Goal: Task Accomplishment & Management: Complete application form

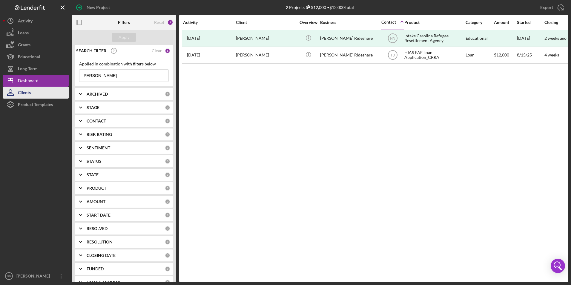
click at [28, 89] on div "Clients" at bounding box center [24, 93] width 13 height 13
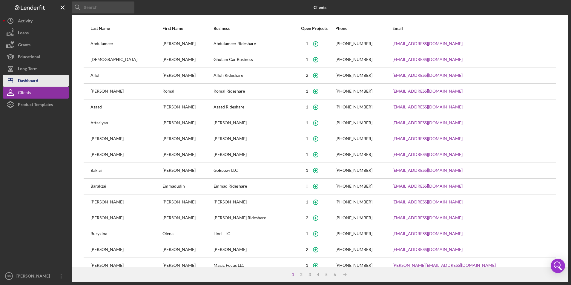
click at [35, 78] on div "Dashboard" at bounding box center [28, 81] width 20 height 13
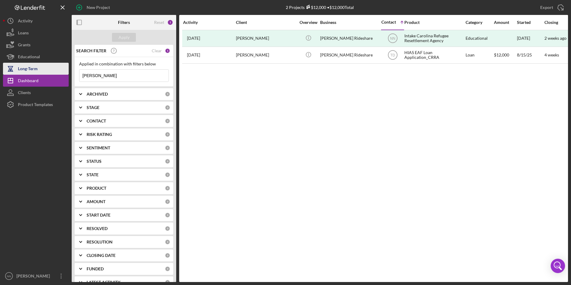
drag, startPoint x: 151, startPoint y: 71, endPoint x: 40, endPoint y: 74, distance: 110.9
click at [40, 74] on div "New Project 2 Projects $12,000 • $12,000 Total [PERSON_NAME] Export Icon/Export…" at bounding box center [285, 141] width 565 height 282
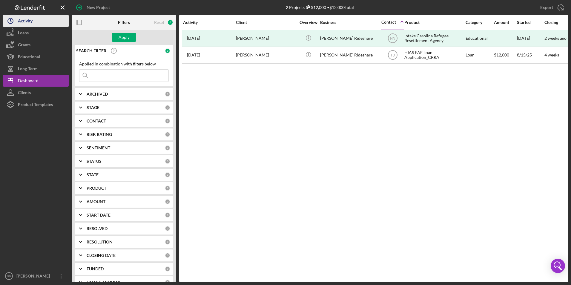
click at [36, 22] on button "Icon/History Activity" at bounding box center [36, 21] width 66 height 12
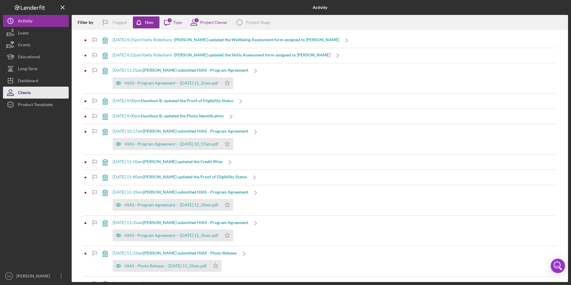
click at [40, 91] on button "Clients" at bounding box center [36, 93] width 66 height 12
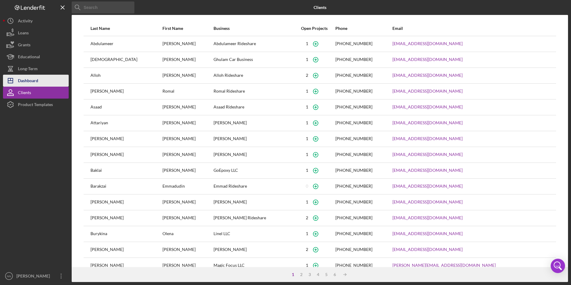
click at [41, 83] on button "Icon/Dashboard Dashboard" at bounding box center [36, 81] width 66 height 12
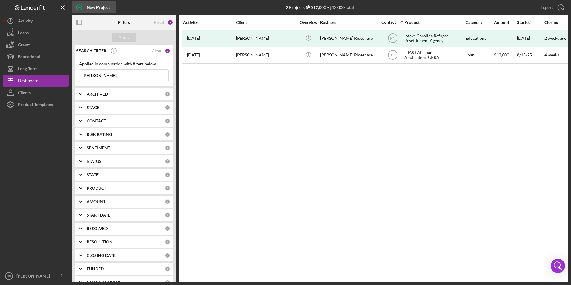
click at [103, 7] on div "New Project" at bounding box center [98, 7] width 23 height 12
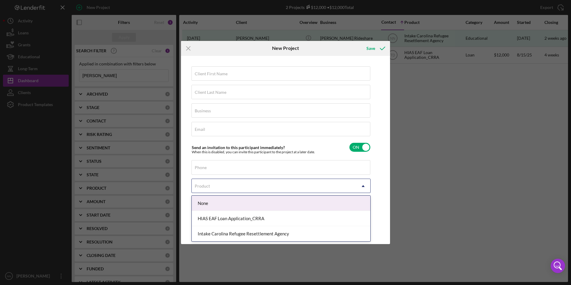
click at [228, 182] on div "Product" at bounding box center [274, 186] width 164 height 14
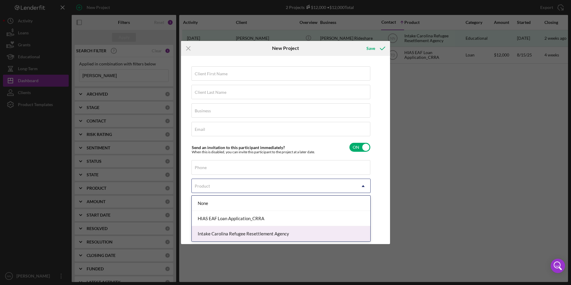
click at [228, 234] on div "Intake Carolina Refugee Resettlement Agency" at bounding box center [281, 233] width 179 height 15
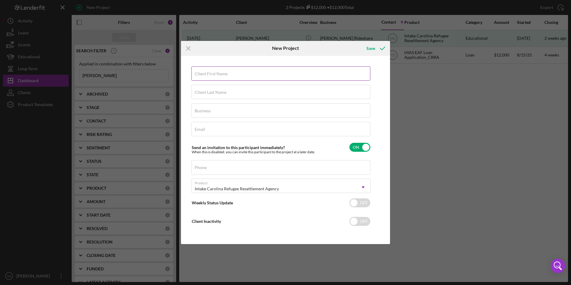
click at [248, 77] on input "Client First Name" at bounding box center [281, 73] width 179 height 14
type input "[PERSON_NAME]"
click at [254, 93] on input "Client Last Name" at bounding box center [281, 92] width 179 height 14
type input "Blanco"
click at [231, 110] on div "Business Required" at bounding box center [281, 110] width 179 height 15
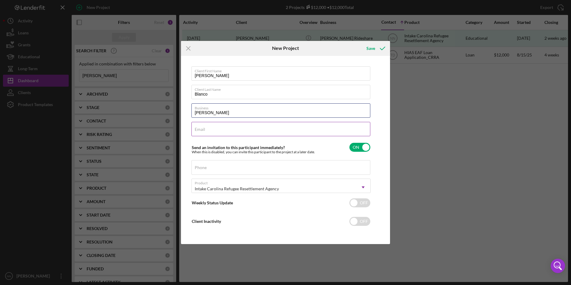
type input "[PERSON_NAME]"
click at [256, 123] on div "Email Required" at bounding box center [281, 129] width 179 height 15
click at [221, 130] on input "[EMAIL_ADDRESS][DOMAIN_NAME]" at bounding box center [281, 129] width 179 height 14
type input "[EMAIL_ADDRESS][DOMAIN_NAME]"
click at [228, 164] on div "Phone" at bounding box center [281, 167] width 179 height 15
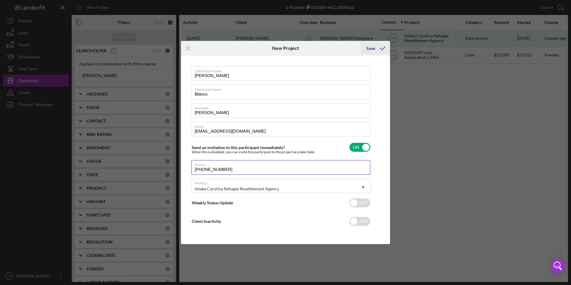
type input "[PHONE_NUMBER]"
click at [370, 50] on div "Save" at bounding box center [371, 48] width 9 height 12
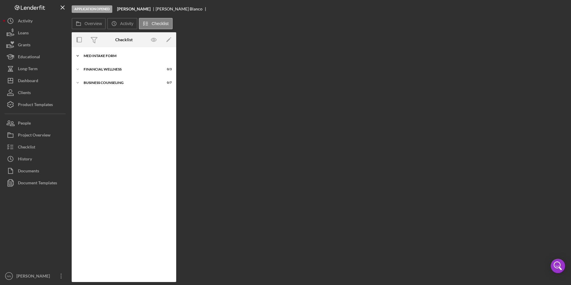
click at [97, 56] on div "MED Intake Form" at bounding box center [126, 56] width 85 height 4
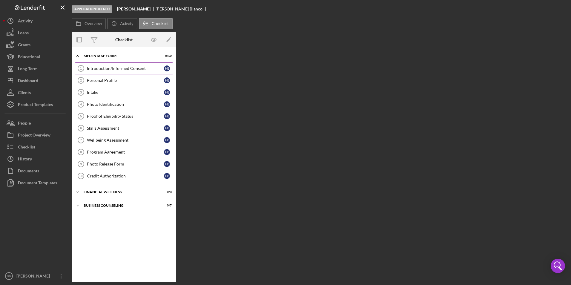
click at [101, 71] on div "Introduction/Informed Consent" at bounding box center [125, 68] width 77 height 5
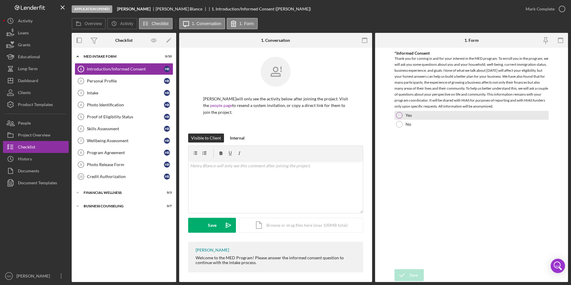
click at [426, 116] on div "Yes" at bounding box center [472, 115] width 155 height 9
click at [411, 274] on div "Save" at bounding box center [414, 275] width 8 height 12
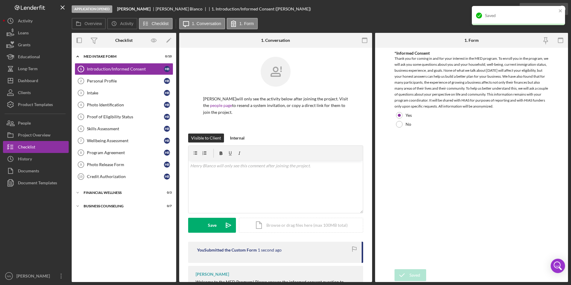
click at [566, 6] on div "Saved" at bounding box center [519, 18] width 96 height 26
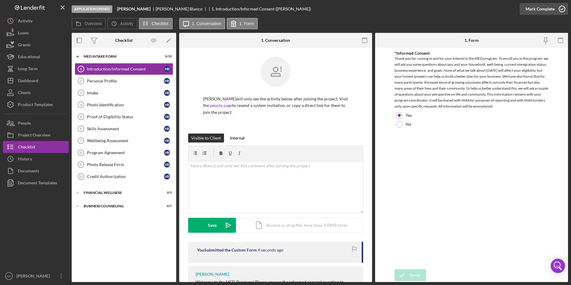
click at [562, 10] on icon "button" at bounding box center [562, 8] width 15 height 15
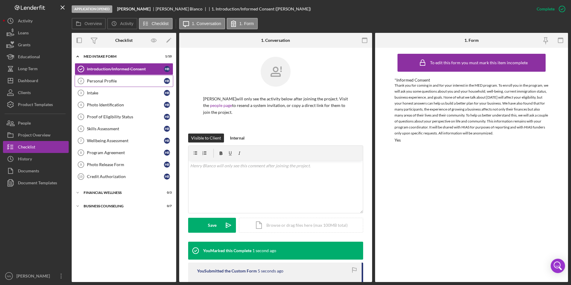
click at [120, 83] on div "Personal Profile" at bounding box center [125, 81] width 77 height 5
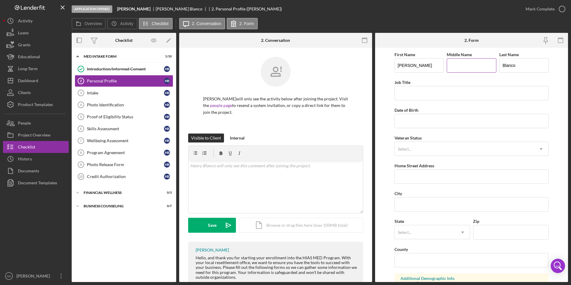
click at [461, 67] on input "Middle Name" at bounding box center [472, 65] width 50 height 14
click at [436, 95] on input "Job Title" at bounding box center [472, 93] width 155 height 14
type input "General Labor"
click at [434, 118] on input "Date of Birth" at bounding box center [472, 121] width 155 height 14
type input "[DATE]"
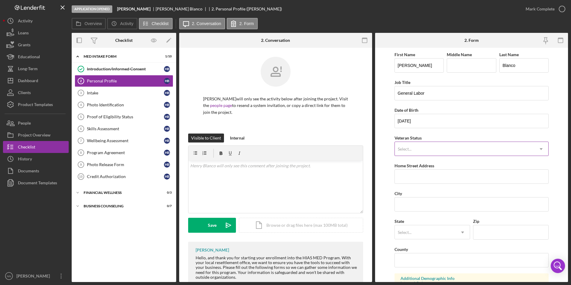
click at [461, 153] on div "Select..." at bounding box center [465, 149] width 140 height 14
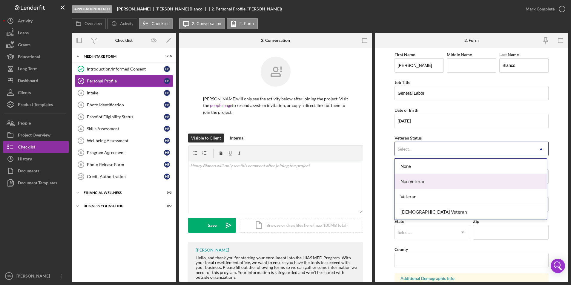
click at [429, 186] on div "Non Veteran" at bounding box center [471, 181] width 152 height 15
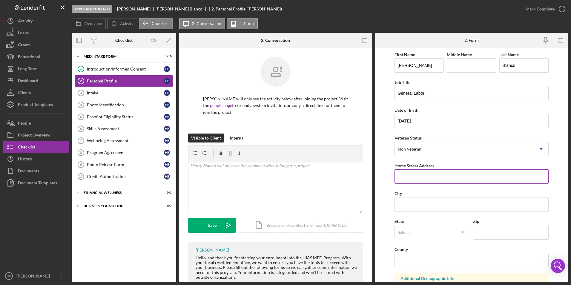
click at [429, 179] on input "Home Street Address" at bounding box center [472, 176] width 155 height 14
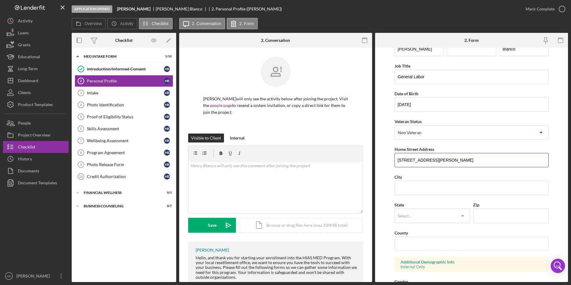
scroll to position [30, 0]
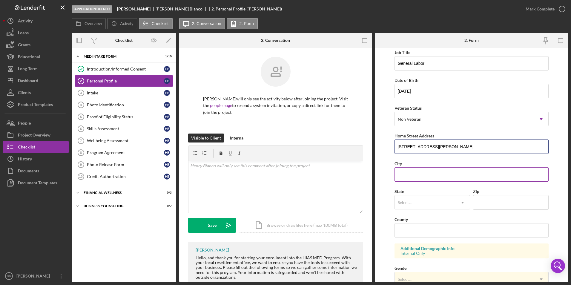
type input "[STREET_ADDRESS][PERSON_NAME]"
click at [434, 172] on input "City" at bounding box center [472, 174] width 155 height 14
type input "Charlotte"
type input "28209"
type input "[US_STATE]"
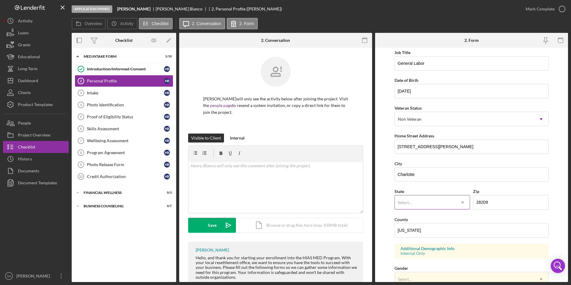
click at [420, 202] on div "Select..." at bounding box center [425, 203] width 61 height 14
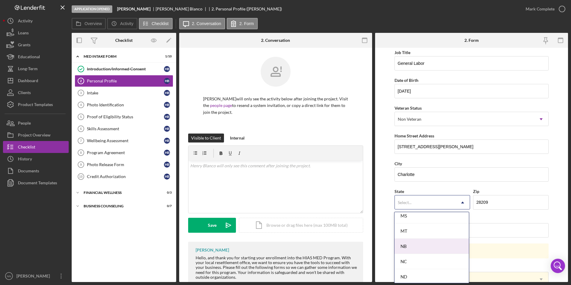
scroll to position [598, 0]
click at [418, 233] on div "NC" at bounding box center [432, 231] width 74 height 15
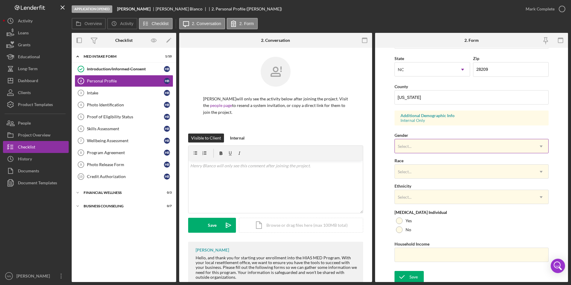
scroll to position [165, 0]
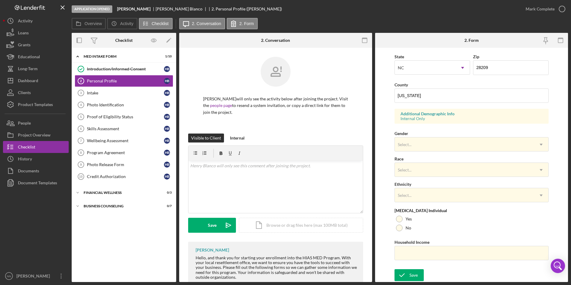
click at [431, 135] on div "Gender Select... Icon/Dropdown Arrow" at bounding box center [472, 141] width 155 height 22
click at [429, 142] on div "Select..." at bounding box center [465, 145] width 140 height 14
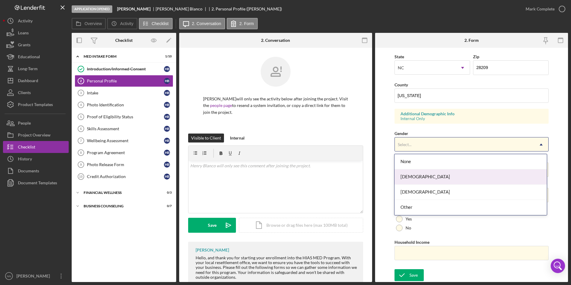
click at [416, 189] on div "[DEMOGRAPHIC_DATA]" at bounding box center [471, 192] width 152 height 15
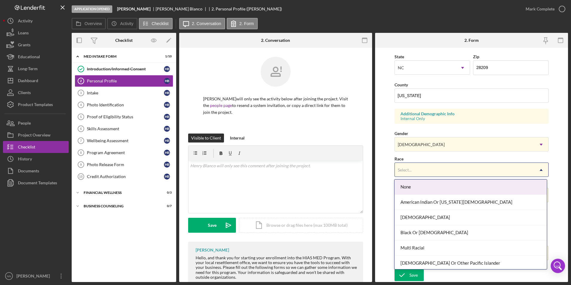
click at [415, 173] on div "Select..." at bounding box center [465, 170] width 140 height 14
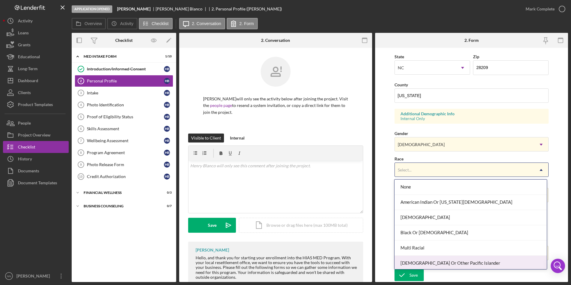
scroll to position [32, 0]
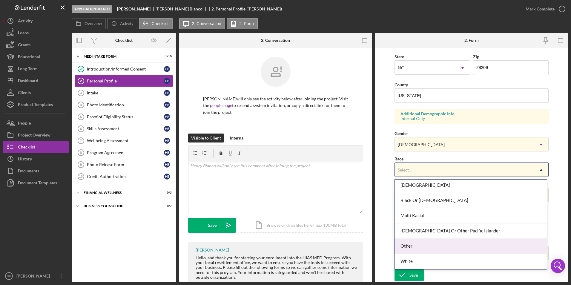
click at [417, 247] on div "Other" at bounding box center [471, 246] width 152 height 15
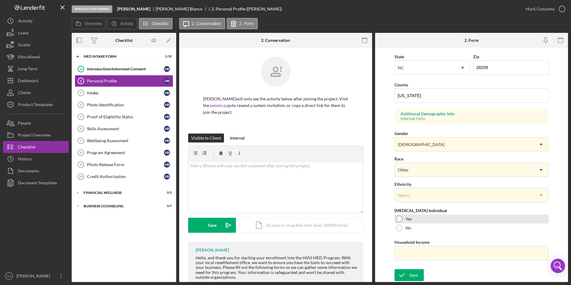
click at [401, 219] on div at bounding box center [399, 219] width 7 height 7
click at [414, 261] on div "First Name [PERSON_NAME] Middle Name Last Name [PERSON_NAME] Job Title General …" at bounding box center [472, 76] width 155 height 380
click at [414, 253] on input "Household Income" at bounding box center [472, 253] width 155 height 14
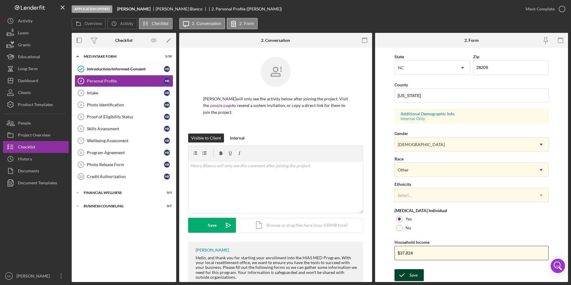
type input "$37,824"
click at [407, 277] on icon "submit" at bounding box center [402, 275] width 15 height 15
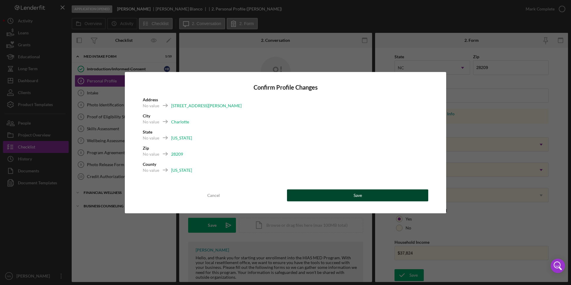
click at [311, 199] on button "Save" at bounding box center [357, 195] width 141 height 12
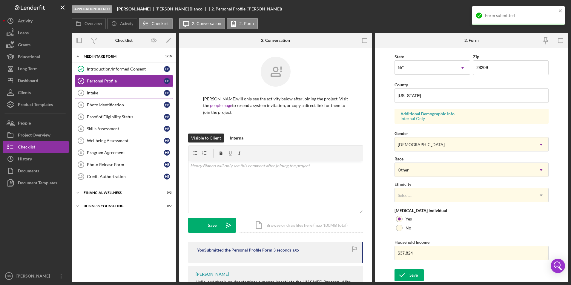
click at [100, 94] on div "Intake" at bounding box center [125, 93] width 77 height 5
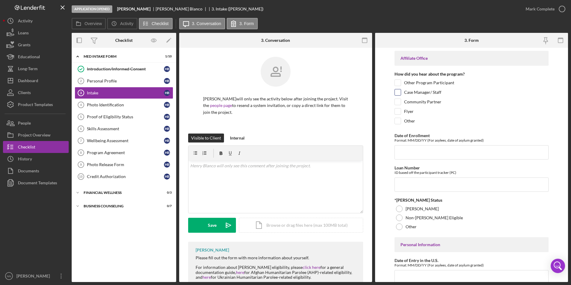
click at [399, 93] on input "Case Manager/ Staff" at bounding box center [398, 92] width 6 height 6
checkbox input "true"
click at [494, 160] on input "Date of Enrollment" at bounding box center [472, 152] width 155 height 14
type input "[DATE]"
click at [464, 192] on input "Loan Number" at bounding box center [472, 185] width 155 height 14
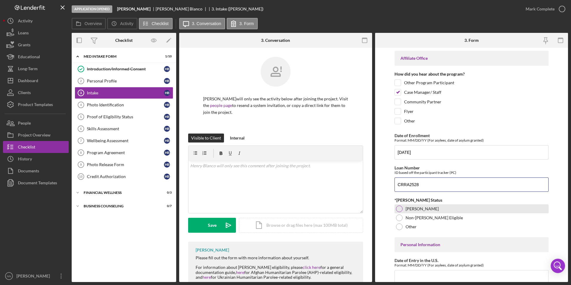
type input "CRRA2528"
click at [422, 211] on label "[PERSON_NAME]" at bounding box center [422, 209] width 33 height 5
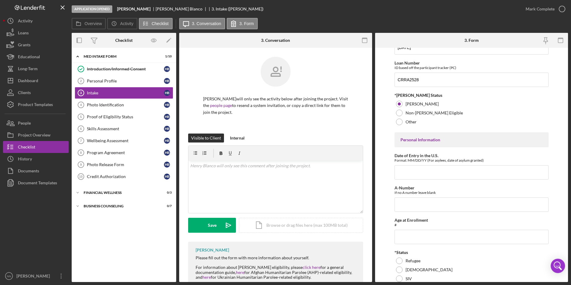
scroll to position [120, 0]
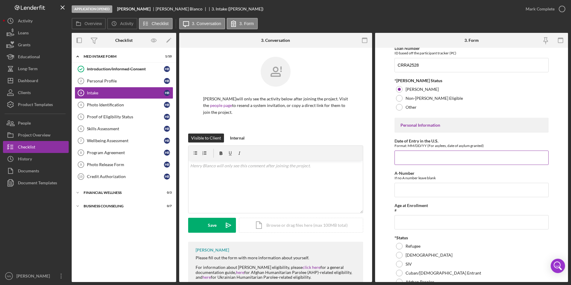
click at [434, 165] on input "Date of Entry in the U.S." at bounding box center [472, 158] width 155 height 14
type input "11/2/7/2024"
click at [435, 190] on input "A-Number" at bounding box center [472, 190] width 155 height 14
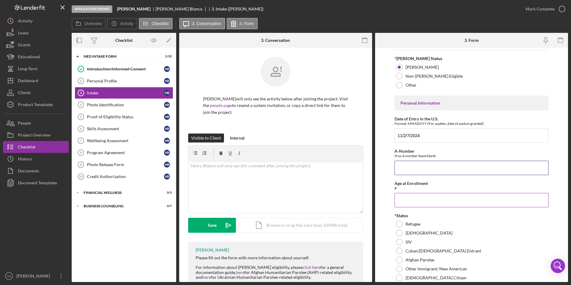
scroll to position [179, 0]
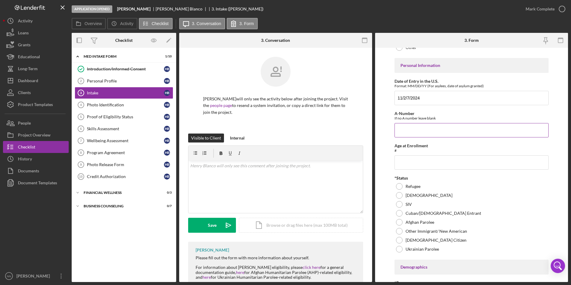
paste input "217,991,060"
type input "217,991,060"
click at [419, 169] on input "Age at Enrollment" at bounding box center [472, 162] width 155 height 14
type input "35"
click at [407, 189] on label "Refugee" at bounding box center [413, 186] width 15 height 5
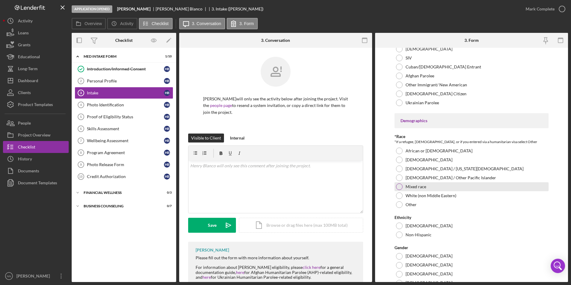
scroll to position [329, 0]
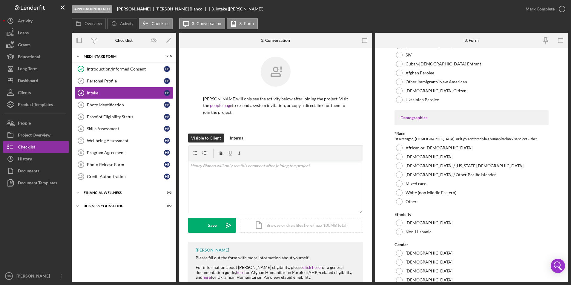
click at [400, 205] on div at bounding box center [399, 201] width 7 height 7
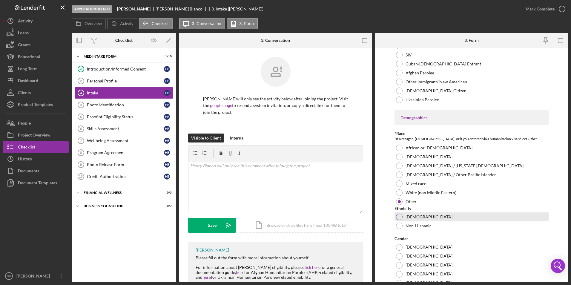
click at [402, 220] on div at bounding box center [399, 217] width 7 height 7
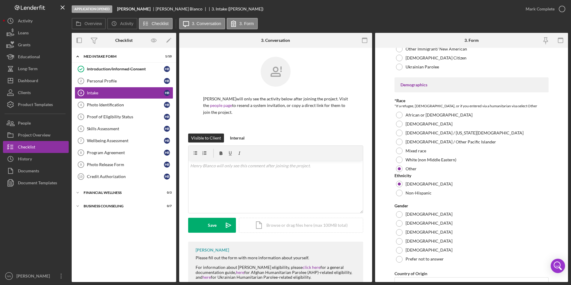
scroll to position [448, 0]
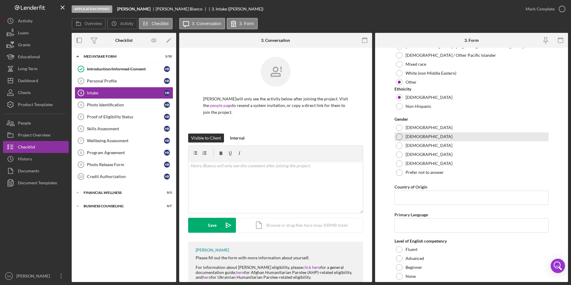
click at [398, 140] on div at bounding box center [399, 137] width 7 height 7
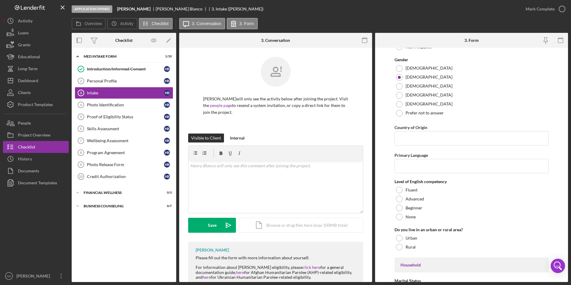
scroll to position [508, 0]
click at [411, 137] on input "Country of Origin" at bounding box center [472, 138] width 155 height 14
type input "[GEOGRAPHIC_DATA]"
click at [419, 169] on input "Primary Language" at bounding box center [472, 166] width 155 height 14
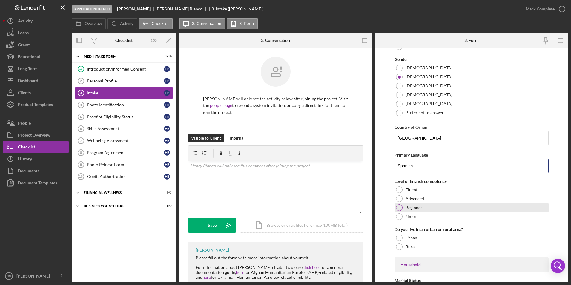
type input "Spanish"
click at [409, 210] on label "Beginner" at bounding box center [414, 207] width 17 height 5
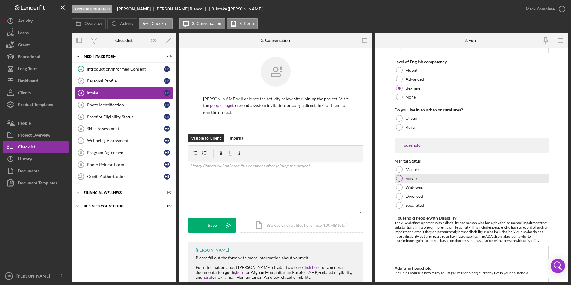
scroll to position [658, 0]
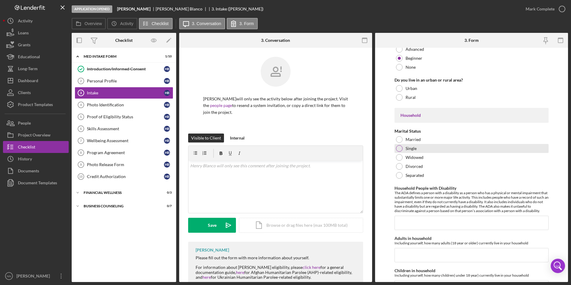
click at [436, 153] on div "Single" at bounding box center [472, 148] width 155 height 9
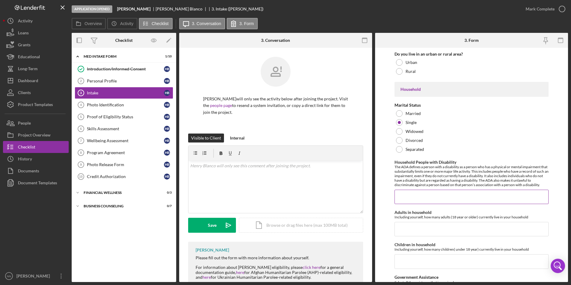
scroll to position [747, 0]
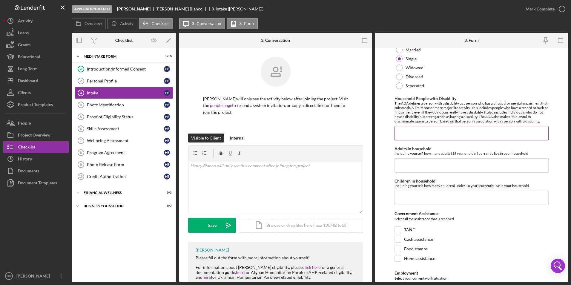
click at [447, 134] on input "Household People with Disability" at bounding box center [472, 133] width 155 height 14
type input "0"
click at [444, 173] on input "Adults in household" at bounding box center [472, 165] width 155 height 14
type input "1"
click at [437, 204] on input "Children in household" at bounding box center [472, 198] width 155 height 14
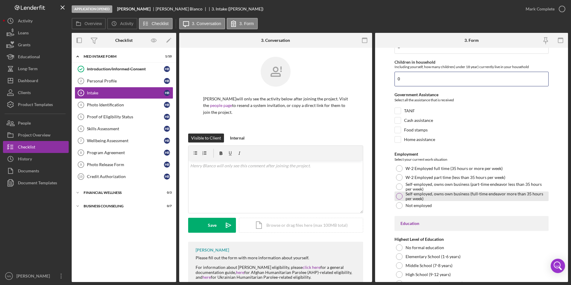
scroll to position [867, 0]
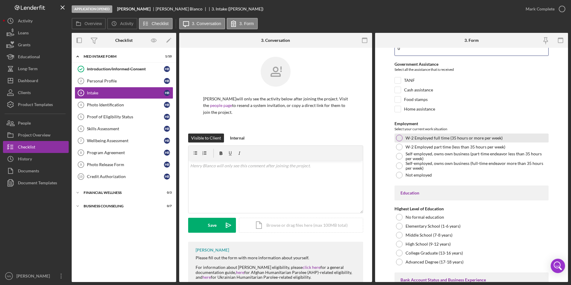
type input "0"
click at [399, 140] on div at bounding box center [399, 138] width 7 height 7
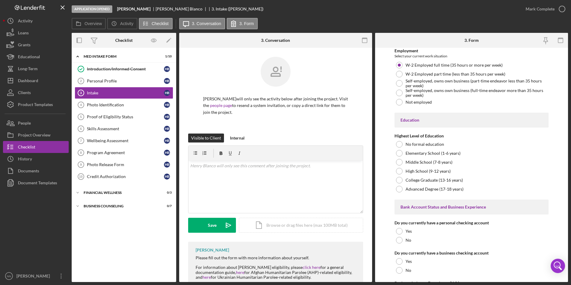
scroll to position [986, 0]
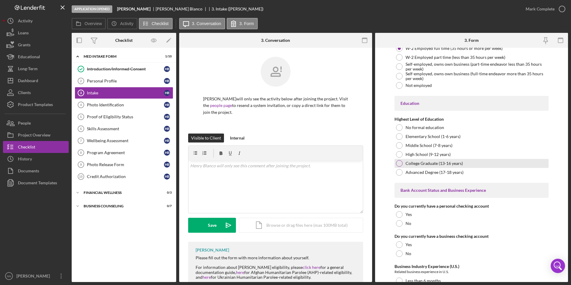
click at [399, 167] on div at bounding box center [399, 163] width 7 height 7
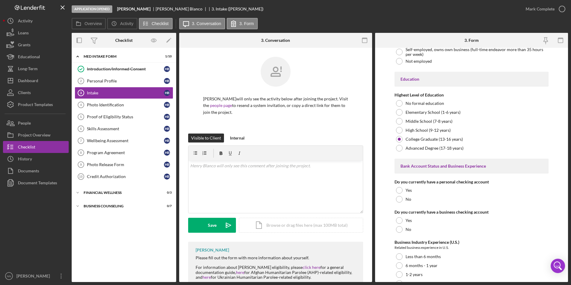
scroll to position [1046, 0]
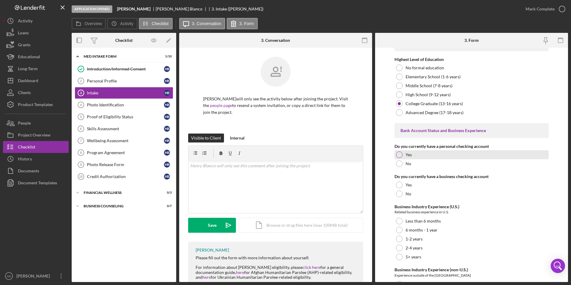
click at [436, 158] on div "Yes" at bounding box center [472, 154] width 155 height 9
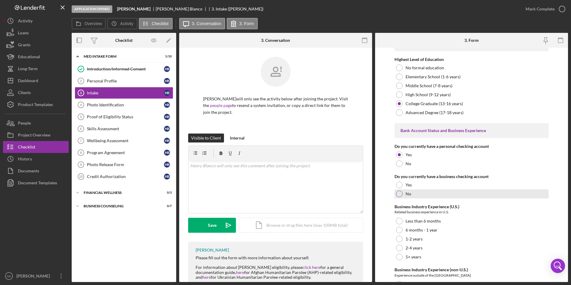
click at [417, 198] on div "No" at bounding box center [472, 193] width 155 height 9
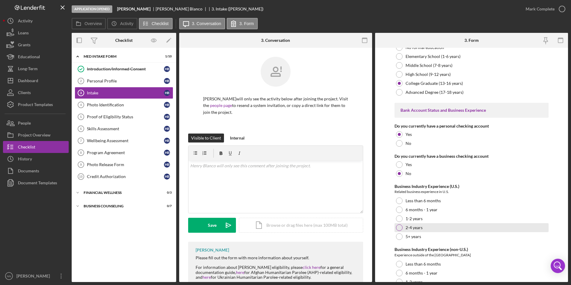
scroll to position [1115, 0]
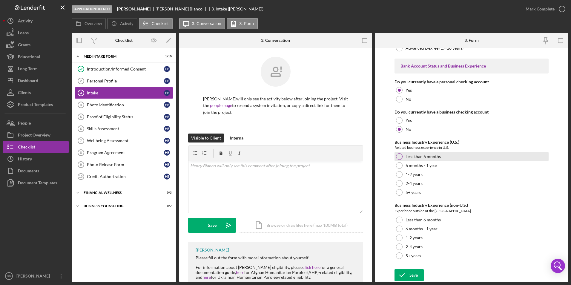
click at [437, 158] on label "Less than 6 months" at bounding box center [423, 156] width 35 height 5
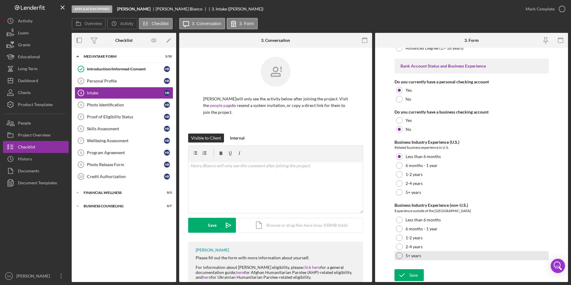
click at [424, 256] on div "5+ years" at bounding box center [472, 255] width 155 height 9
click at [421, 271] on button "Save" at bounding box center [409, 275] width 29 height 12
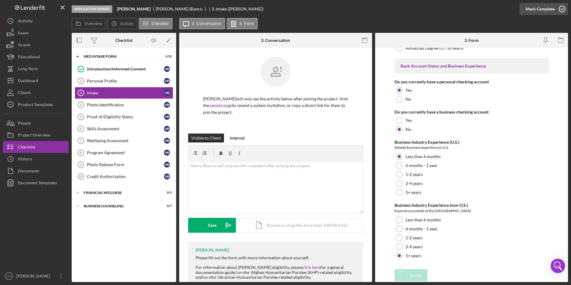
click at [560, 10] on icon "button" at bounding box center [562, 8] width 15 height 15
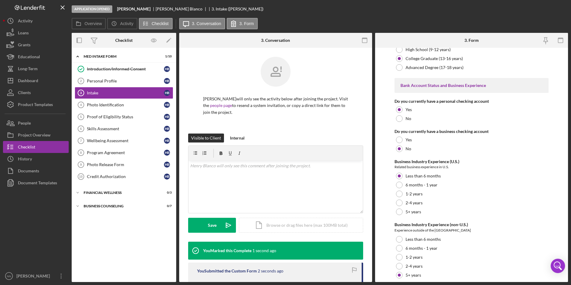
scroll to position [1139, 0]
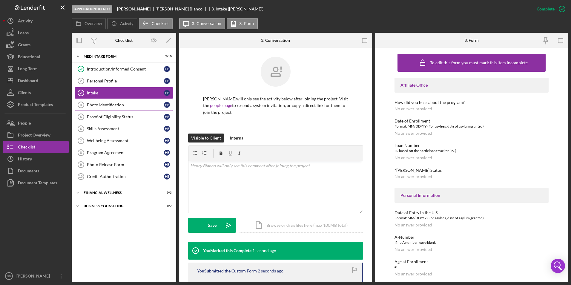
click at [94, 104] on div "Photo Identification" at bounding box center [125, 105] width 77 height 5
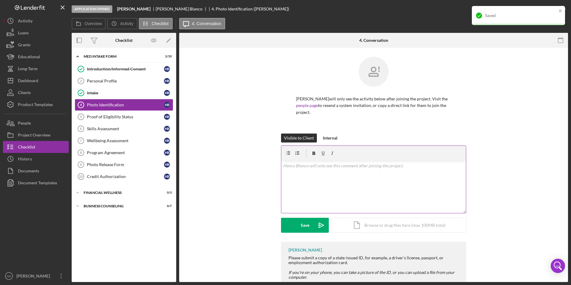
scroll to position [20, 0]
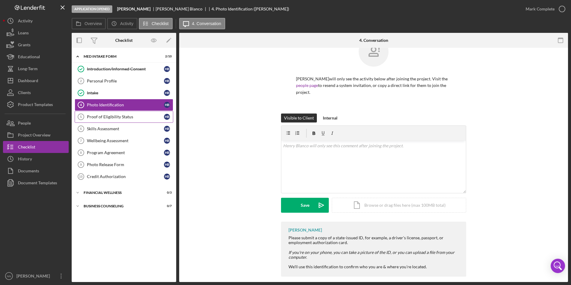
click at [133, 116] on div "Proof of Eligibility Status" at bounding box center [125, 116] width 77 height 5
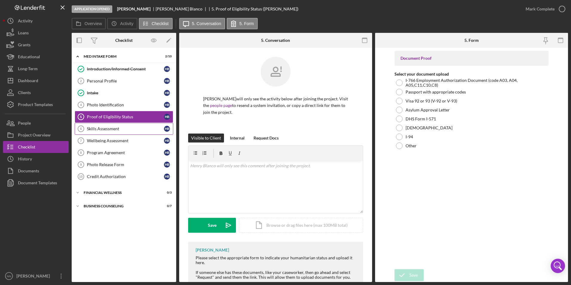
click at [75, 126] on icon "Skills Assessment 6" at bounding box center [81, 128] width 15 height 15
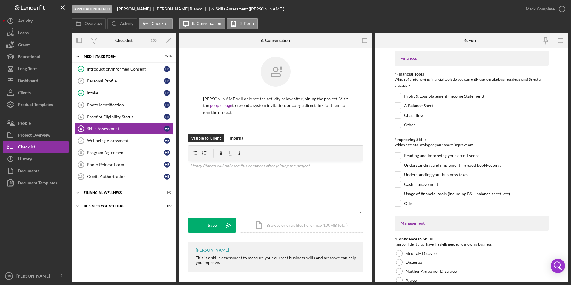
click at [396, 126] on input "Other" at bounding box center [398, 125] width 6 height 6
checkbox input "true"
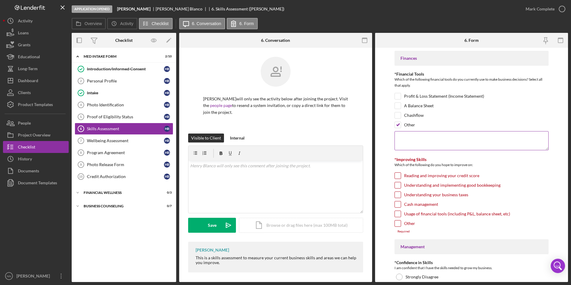
click at [408, 147] on textarea at bounding box center [472, 140] width 155 height 19
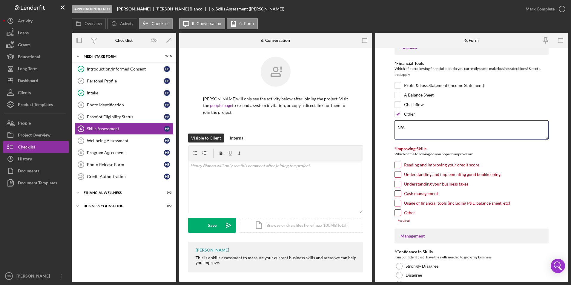
scroll to position [30, 0]
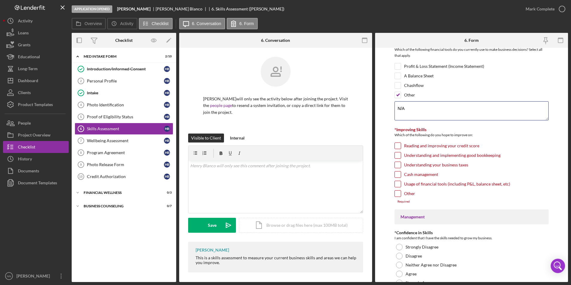
type textarea "N/A"
click at [396, 145] on input "Reading and improving your credit score" at bounding box center [398, 146] width 6 height 6
checkbox input "true"
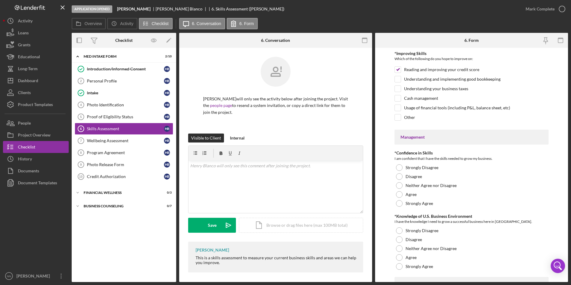
scroll to position [120, 0]
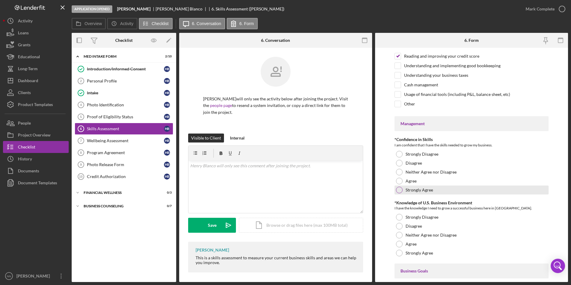
click at [418, 188] on label "Strongly Agree" at bounding box center [419, 190] width 27 height 5
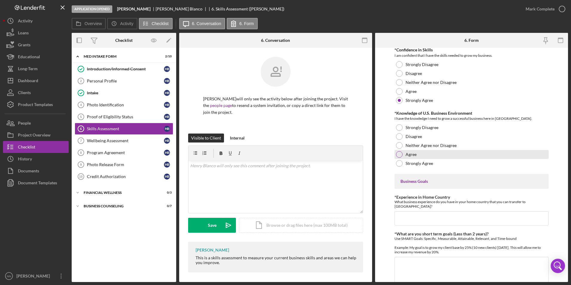
click at [415, 152] on label "Agree" at bounding box center [411, 154] width 11 height 5
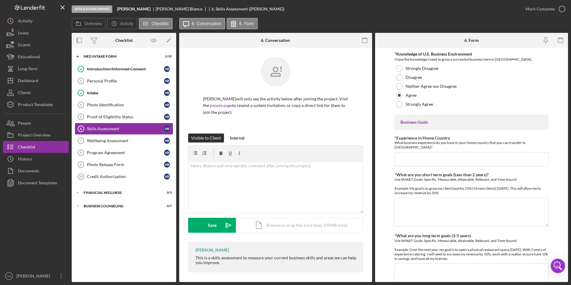
scroll to position [269, 0]
click at [424, 152] on input "*Experience in Home Country" at bounding box center [472, 159] width 155 height 14
type input "H"
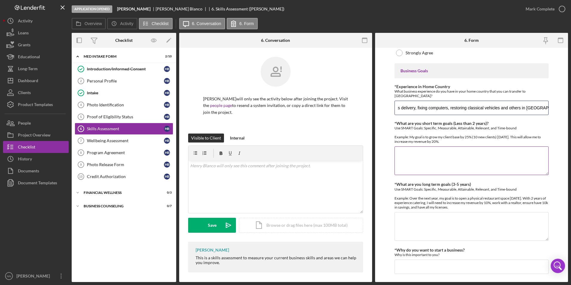
scroll to position [329, 0]
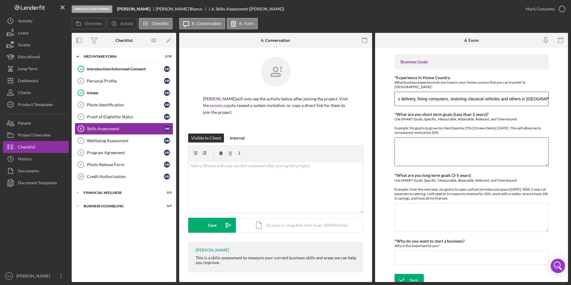
type input "Have experience in several small business such as delivery, fixing computers, r…"
click at [438, 147] on textarea "*What are you short term goals (Less than 2 years)?" at bounding box center [472, 151] width 155 height 29
type textarea "Use rideshare to save for a bigger business using a cargo truck for deliveries."
click at [517, 211] on textarea "*What are you long term goals (3-5 years)" at bounding box center [472, 217] width 155 height 29
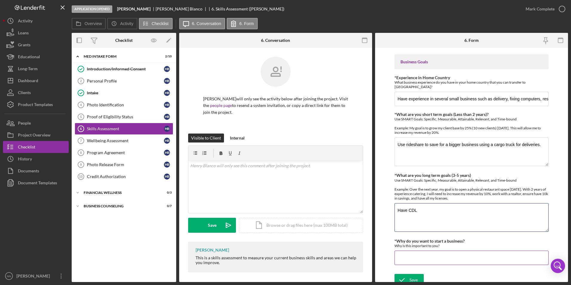
type textarea "Have CDL"
click at [485, 252] on input "*Why do you want to start a business?" at bounding box center [472, 258] width 155 height 14
drag, startPoint x: 461, startPoint y: 258, endPoint x: 378, endPoint y: 258, distance: 83.4
click at [378, 258] on form "Finances *Financial Tools Which of the following financial tools do you current…" at bounding box center [471, 165] width 193 height 234
type input "To be my own boss, depend only on myself and make my own money."
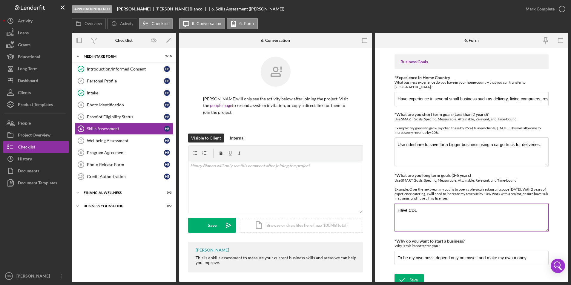
click at [498, 212] on textarea "Have CDL" at bounding box center [472, 217] width 155 height 29
type textarea "Have CDL, expand business and operate a delivery van/truck."
click at [417, 276] on div "Save" at bounding box center [414, 280] width 8 height 12
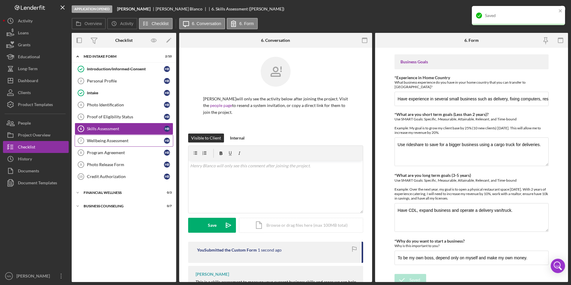
click at [143, 140] on div "Wellbeing Assessment" at bounding box center [125, 140] width 77 height 5
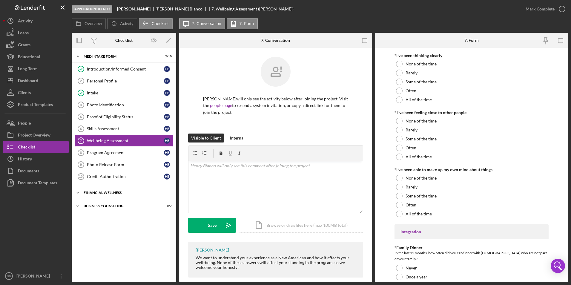
scroll to position [359, 0]
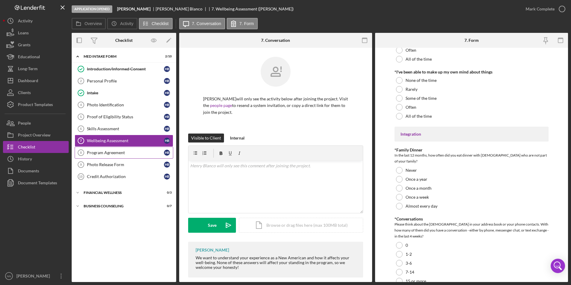
click at [109, 155] on link "Program Agreement 8 Program Agreement H B" at bounding box center [124, 153] width 99 height 12
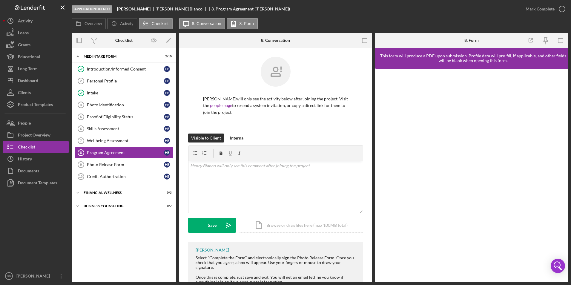
click at [360, 43] on icon "button" at bounding box center [364, 40] width 13 height 13
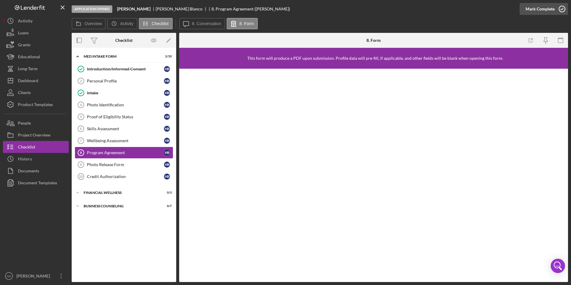
click at [560, 10] on icon "button" at bounding box center [562, 8] width 15 height 15
click at [134, 160] on link "Photo Release Form 9 Photo Release Form H B" at bounding box center [124, 165] width 99 height 12
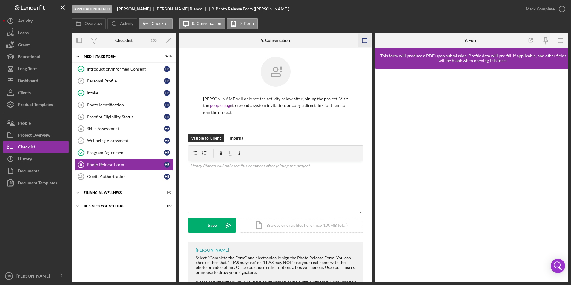
click at [368, 40] on icon "button" at bounding box center [364, 40] width 13 height 13
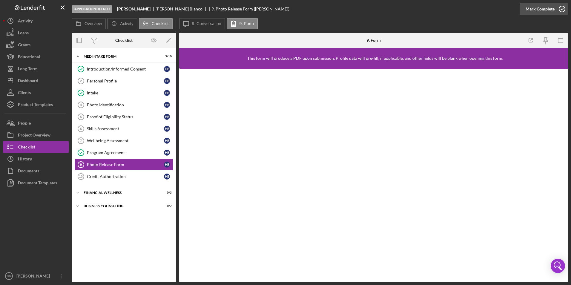
click at [554, 4] on div "Mark Complete" at bounding box center [540, 9] width 29 height 12
click at [117, 139] on div "Wellbeing Assessment" at bounding box center [125, 140] width 77 height 5
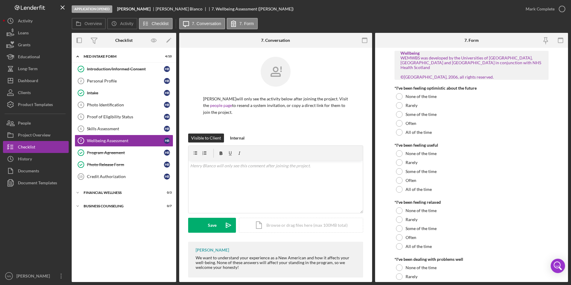
click at [519, 143] on div "*I've been feeling useful" at bounding box center [472, 145] width 155 height 5
click at [419, 130] on div "All of the time" at bounding box center [472, 132] width 155 height 9
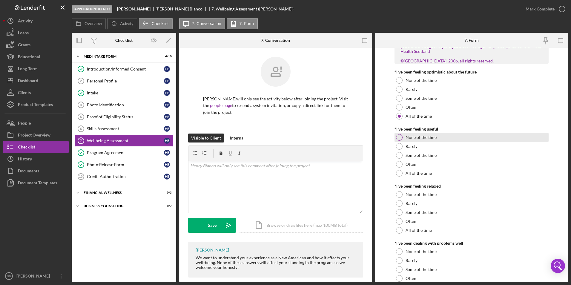
scroll to position [30, 0]
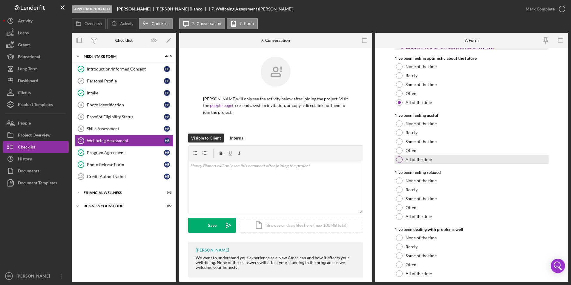
click at [421, 157] on label "All of the time" at bounding box center [419, 159] width 26 height 5
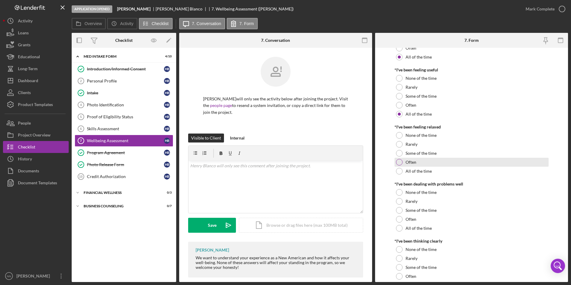
scroll to position [90, 0]
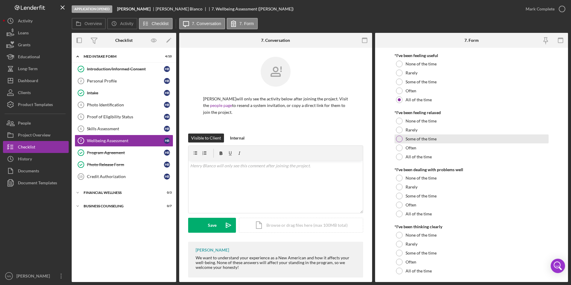
click at [441, 134] on div "Some of the time" at bounding box center [472, 138] width 155 height 9
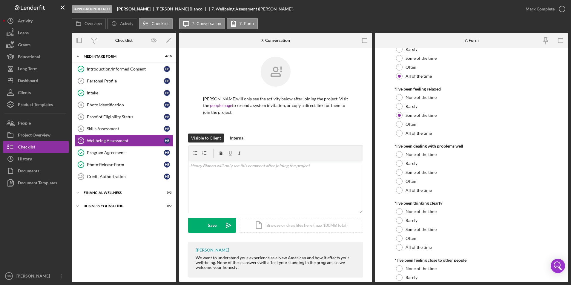
scroll to position [149, 0]
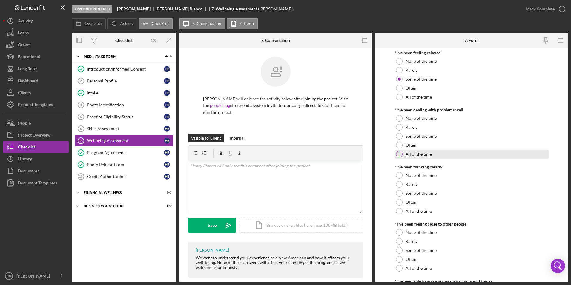
click at [442, 152] on div "All of the time" at bounding box center [472, 154] width 155 height 9
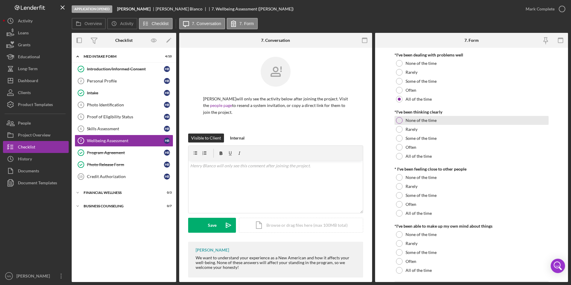
scroll to position [209, 0]
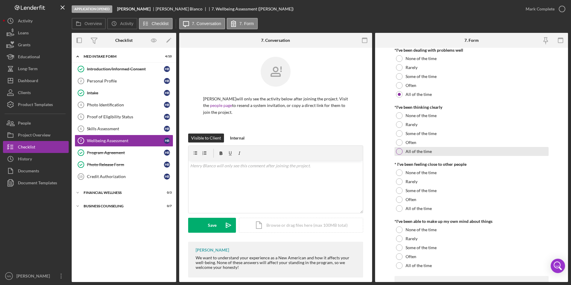
click at [428, 149] on label "All of the time" at bounding box center [419, 151] width 26 height 5
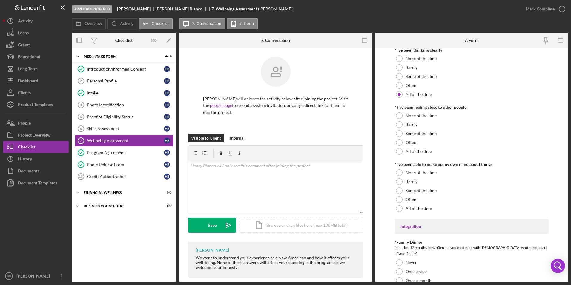
scroll to position [269, 0]
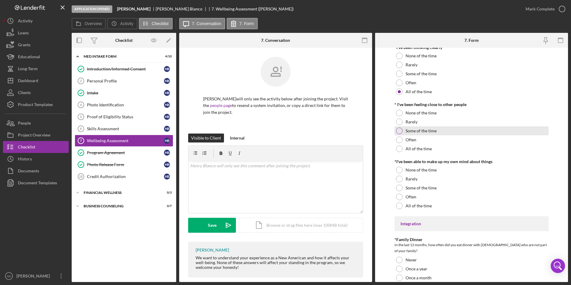
click at [432, 129] on label "Some of the time" at bounding box center [421, 131] width 31 height 5
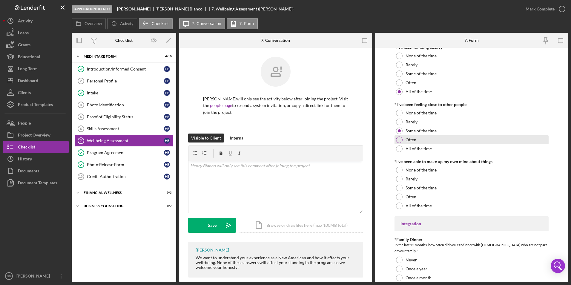
click at [426, 135] on div "Often" at bounding box center [472, 139] width 155 height 9
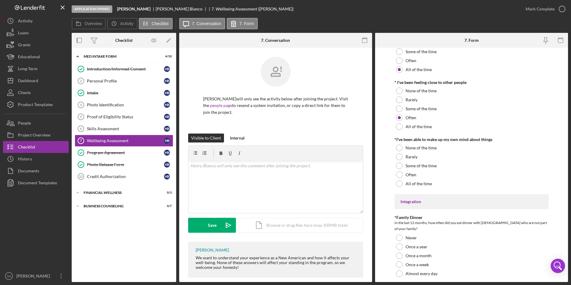
scroll to position [359, 0]
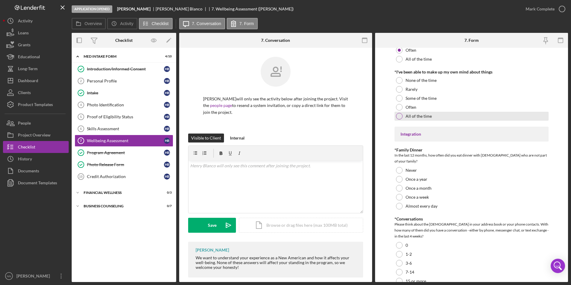
click at [421, 114] on label "All of the time" at bounding box center [419, 116] width 26 height 5
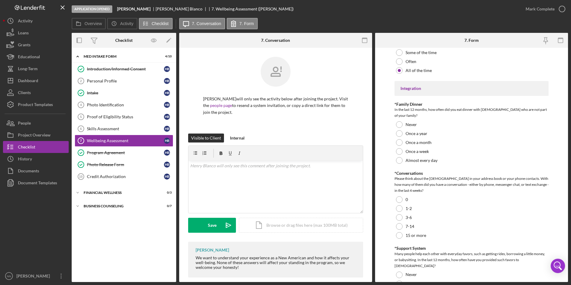
scroll to position [448, 0]
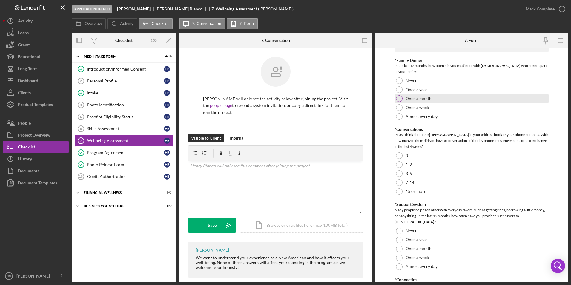
click at [422, 96] on label "Once a month" at bounding box center [419, 98] width 26 height 5
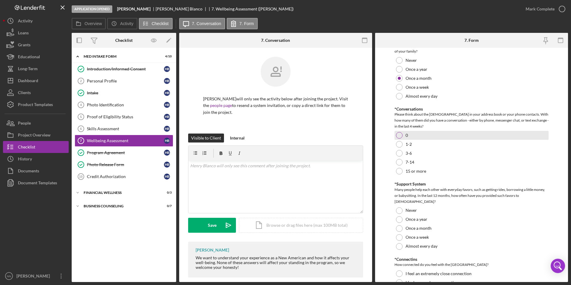
scroll to position [478, 0]
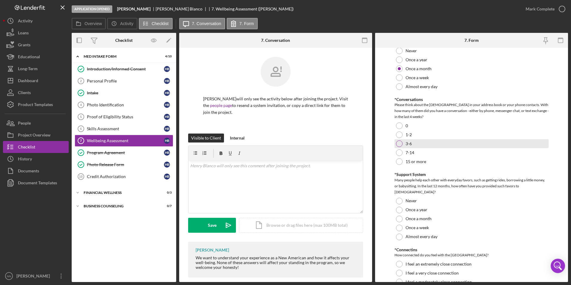
click at [418, 140] on div "3-6" at bounding box center [472, 143] width 155 height 9
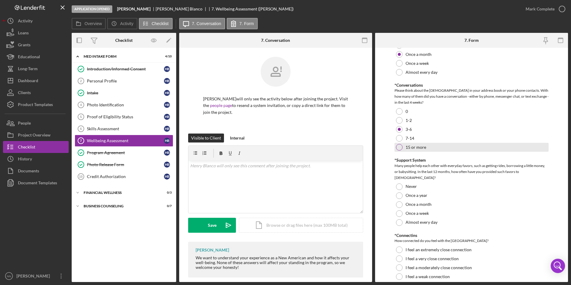
scroll to position [512, 0]
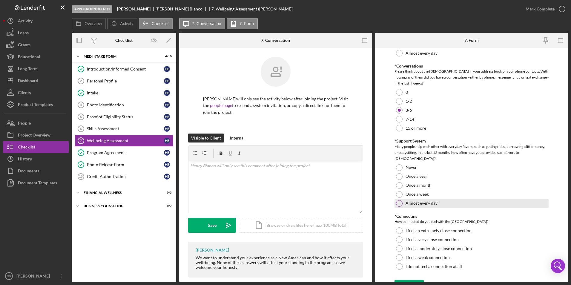
click at [458, 199] on div "Almost every day" at bounding box center [472, 203] width 155 height 9
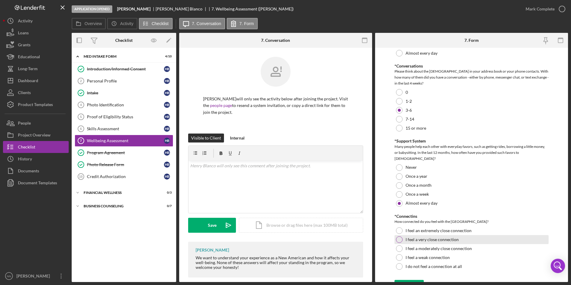
click at [447, 235] on div "I feel a very close connection" at bounding box center [472, 239] width 155 height 9
click at [403, 279] on icon "submit" at bounding box center [402, 286] width 15 height 15
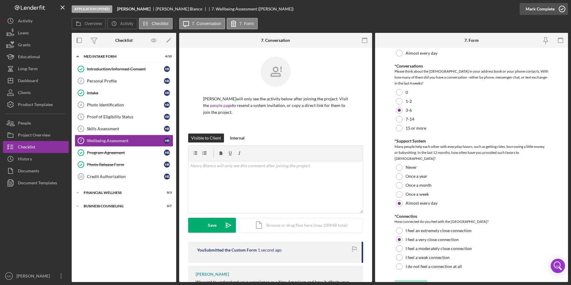
click at [559, 11] on icon "button" at bounding box center [562, 8] width 15 height 15
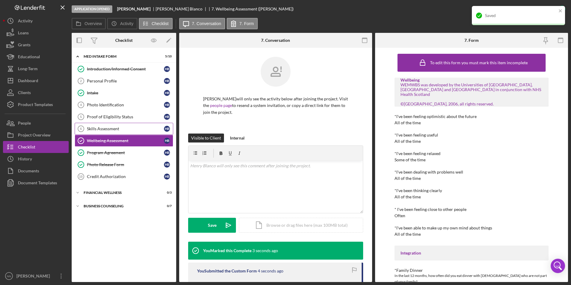
click at [126, 131] on div "Skills Assessment" at bounding box center [125, 128] width 77 height 5
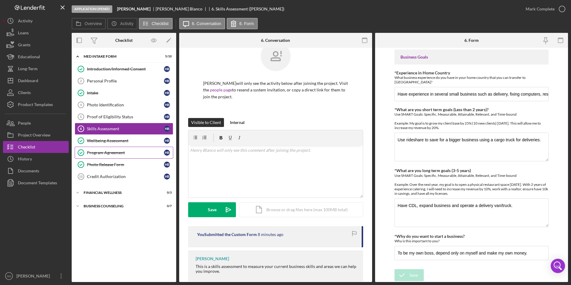
scroll to position [27, 0]
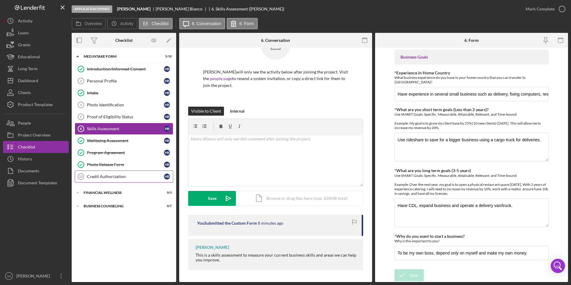
click at [118, 178] on div "Credit Authorization" at bounding box center [125, 176] width 77 height 5
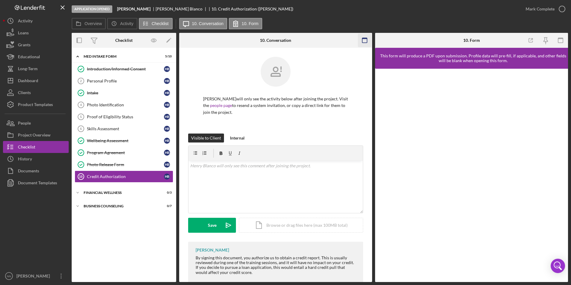
click at [365, 39] on icon "button" at bounding box center [364, 40] width 13 height 13
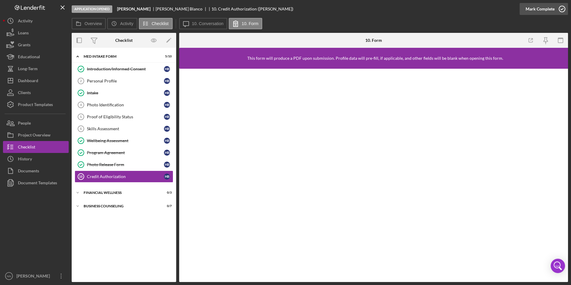
click at [560, 8] on icon "button" at bounding box center [562, 8] width 15 height 15
click at [121, 194] on div "Financial Wellness" at bounding box center [126, 193] width 85 height 4
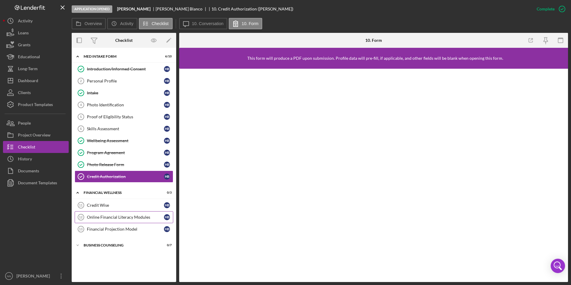
click at [133, 220] on link "Online Financial Literacy Modules 12 Online Financial Literacy Modules H B" at bounding box center [124, 217] width 99 height 12
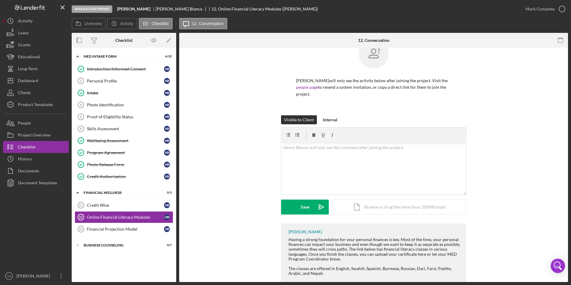
scroll to position [40, 0]
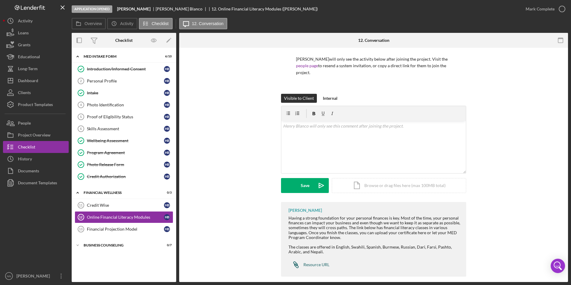
click at [320, 262] on div "Resource URL" at bounding box center [317, 264] width 26 height 5
click at [109, 244] on div "Business Counseling" at bounding box center [126, 246] width 85 height 4
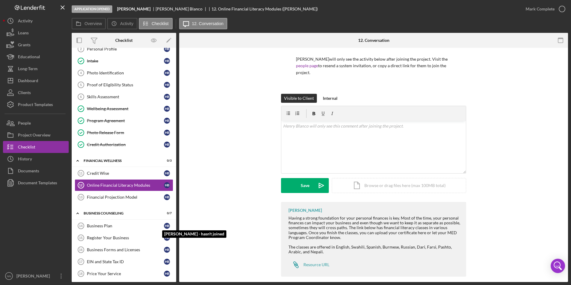
scroll to position [59, 0]
